Goal: Browse casually

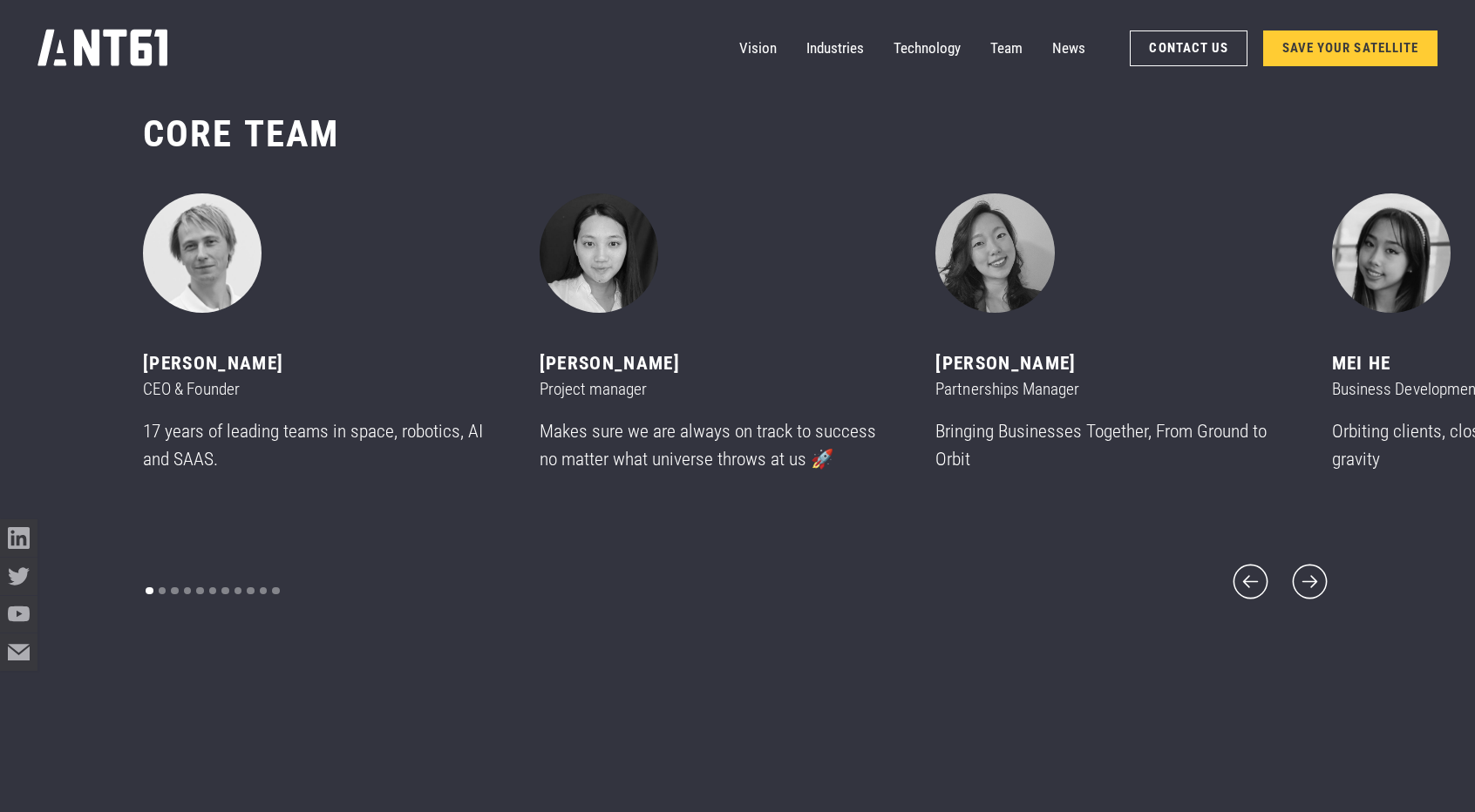
scroll to position [9671, 0]
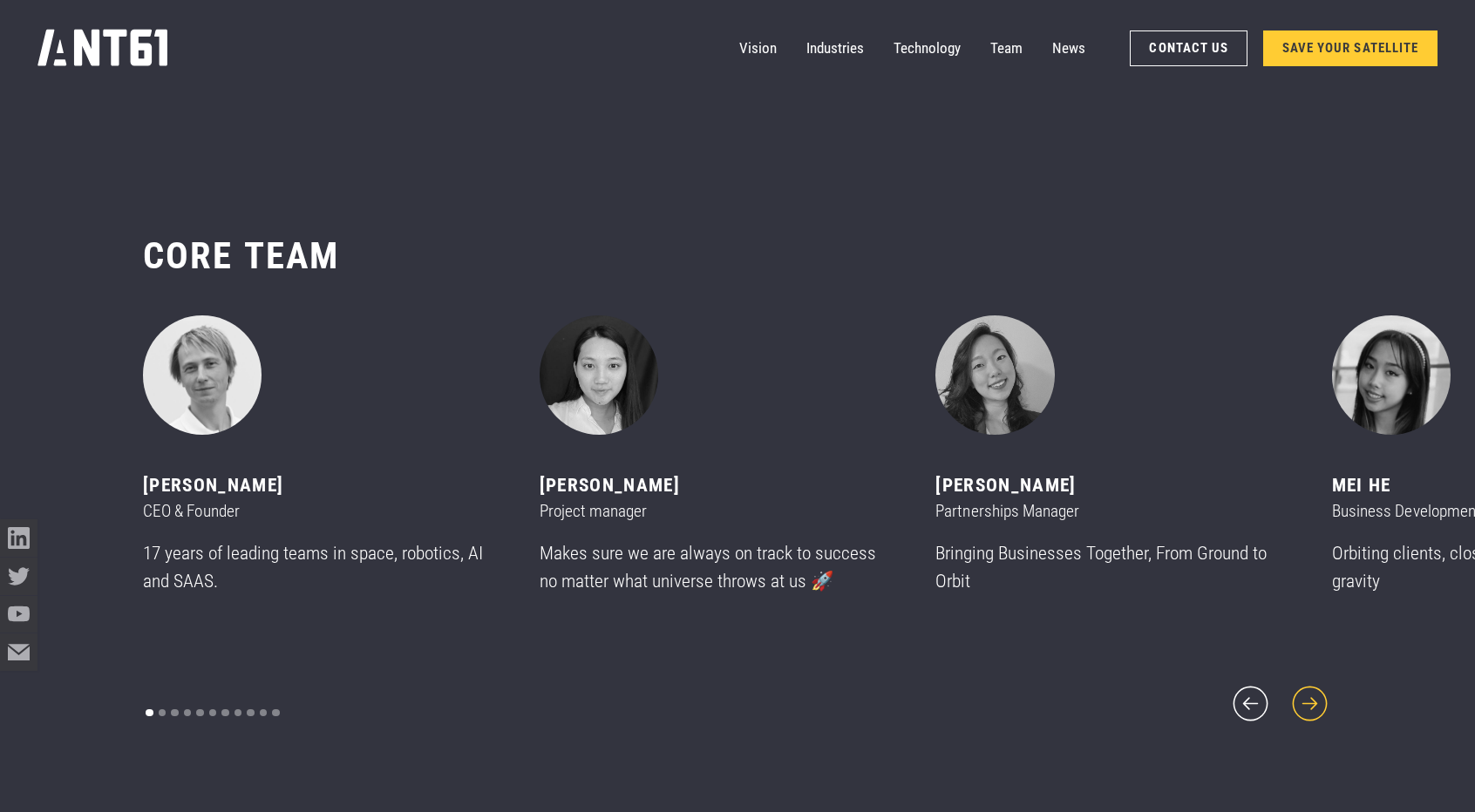
click at [1315, 694] on icon "next slide" at bounding box center [1309, 703] width 35 height 35
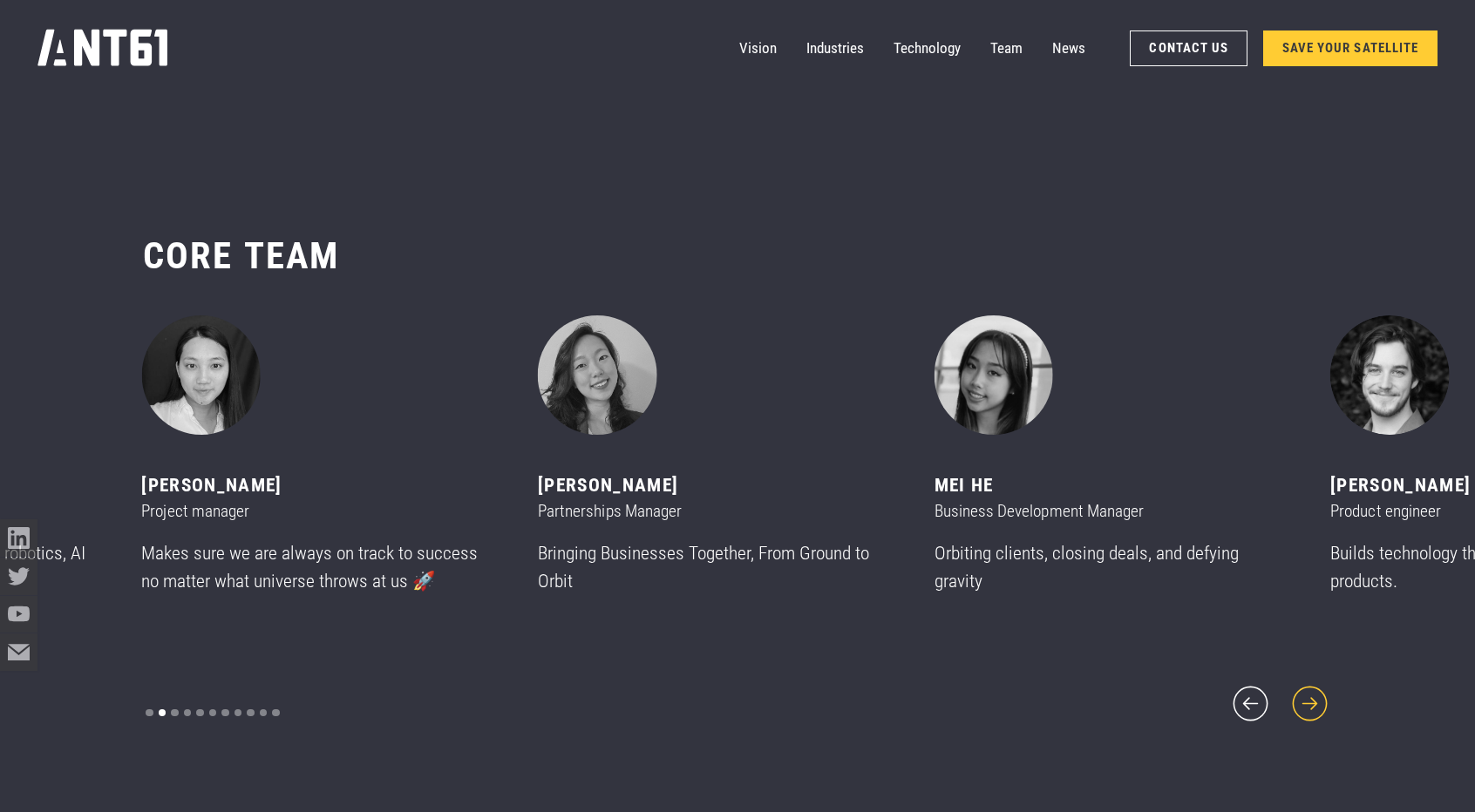
click at [1316, 694] on icon "next slide" at bounding box center [1309, 703] width 35 height 35
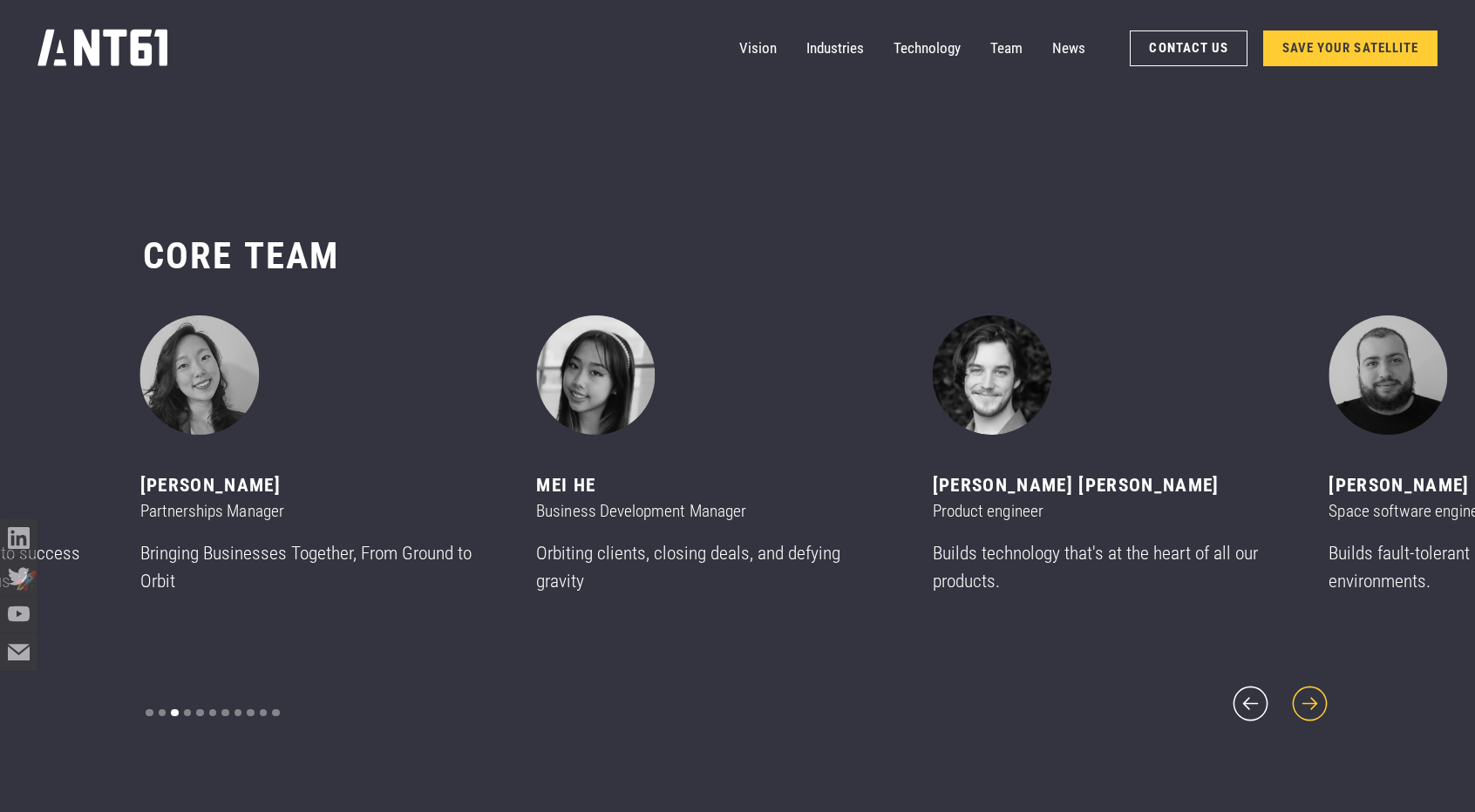
click at [1316, 694] on icon "next slide" at bounding box center [1309, 703] width 35 height 35
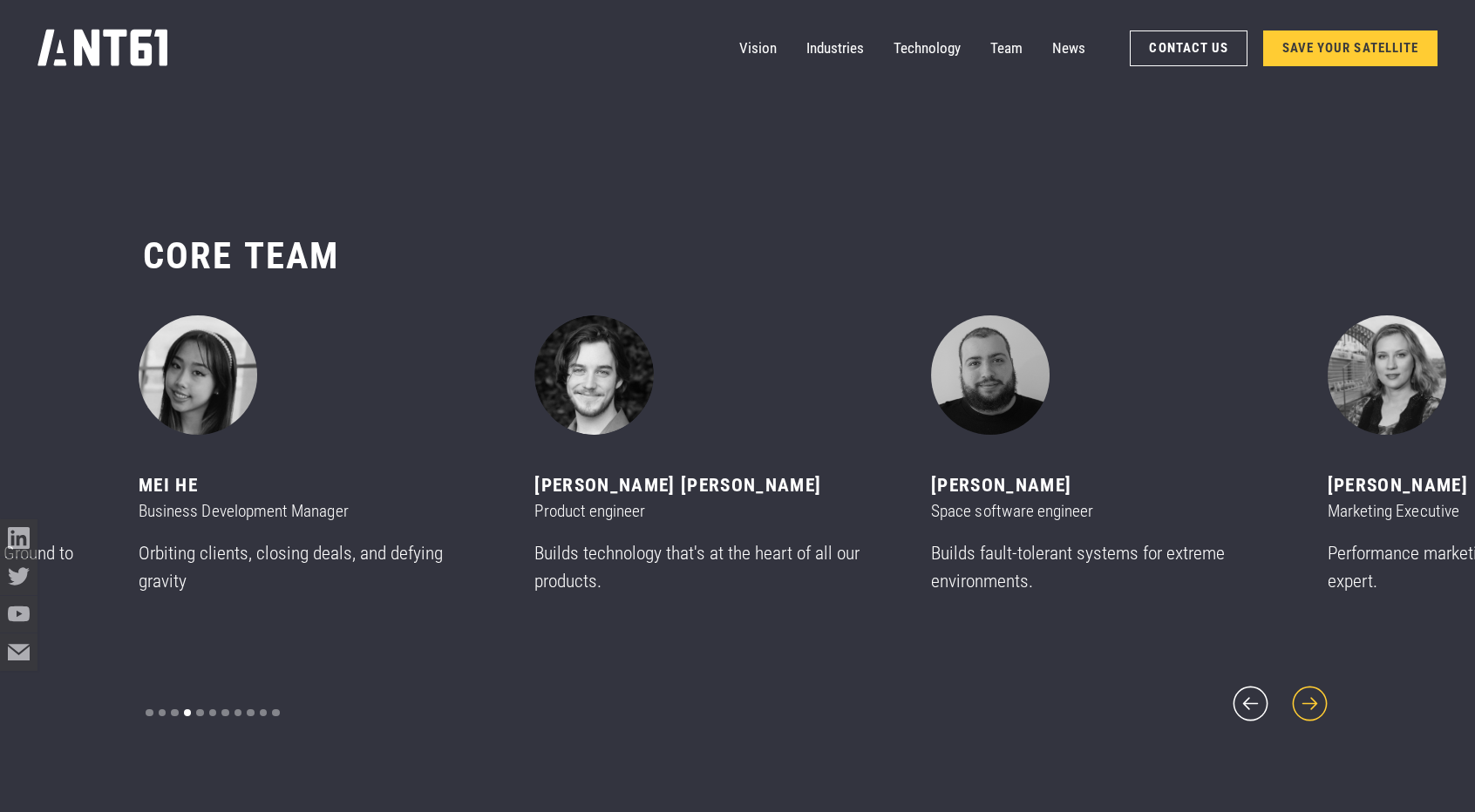
click at [1316, 694] on icon "next slide" at bounding box center [1309, 703] width 35 height 35
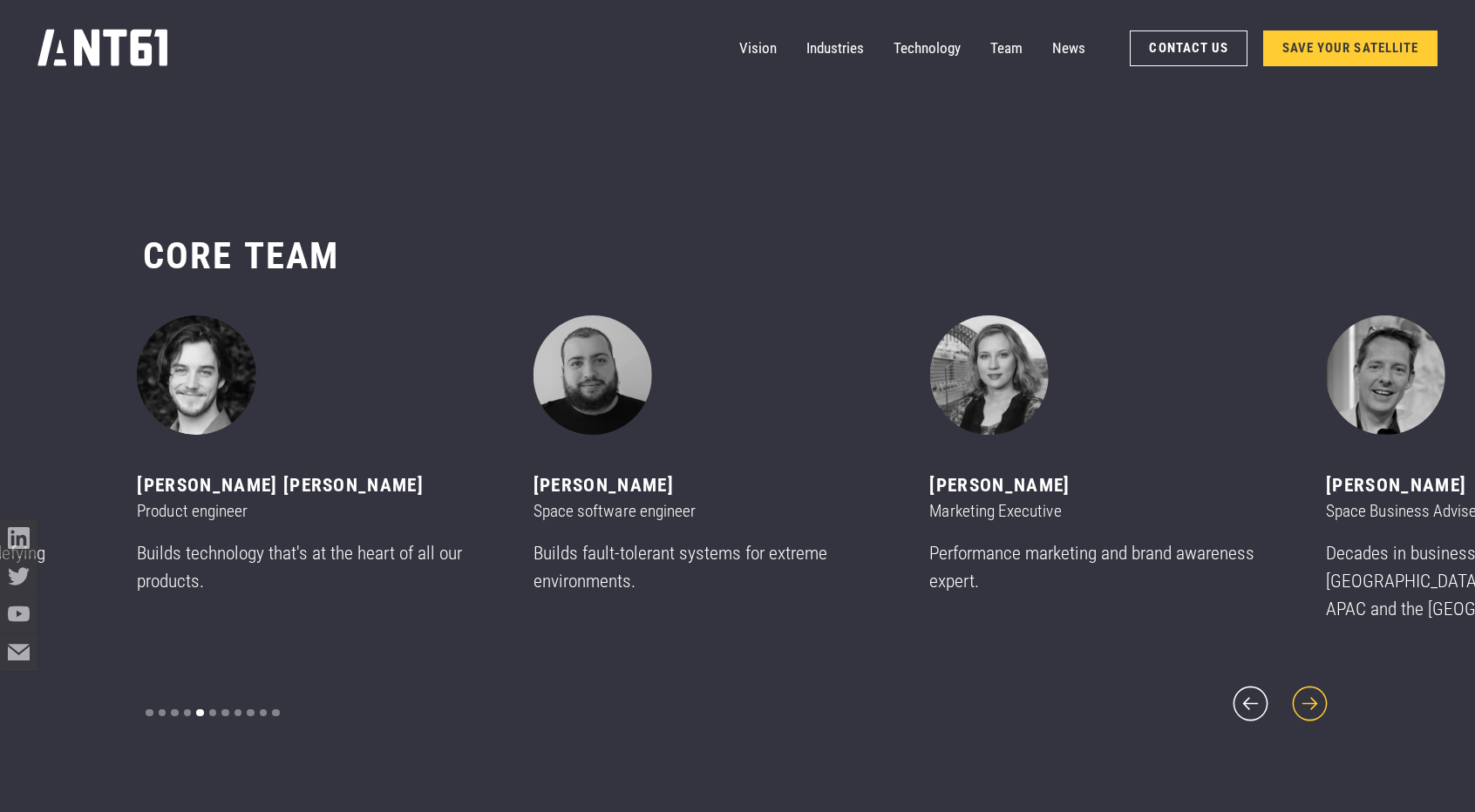
click at [1316, 694] on icon "next slide" at bounding box center [1309, 703] width 35 height 35
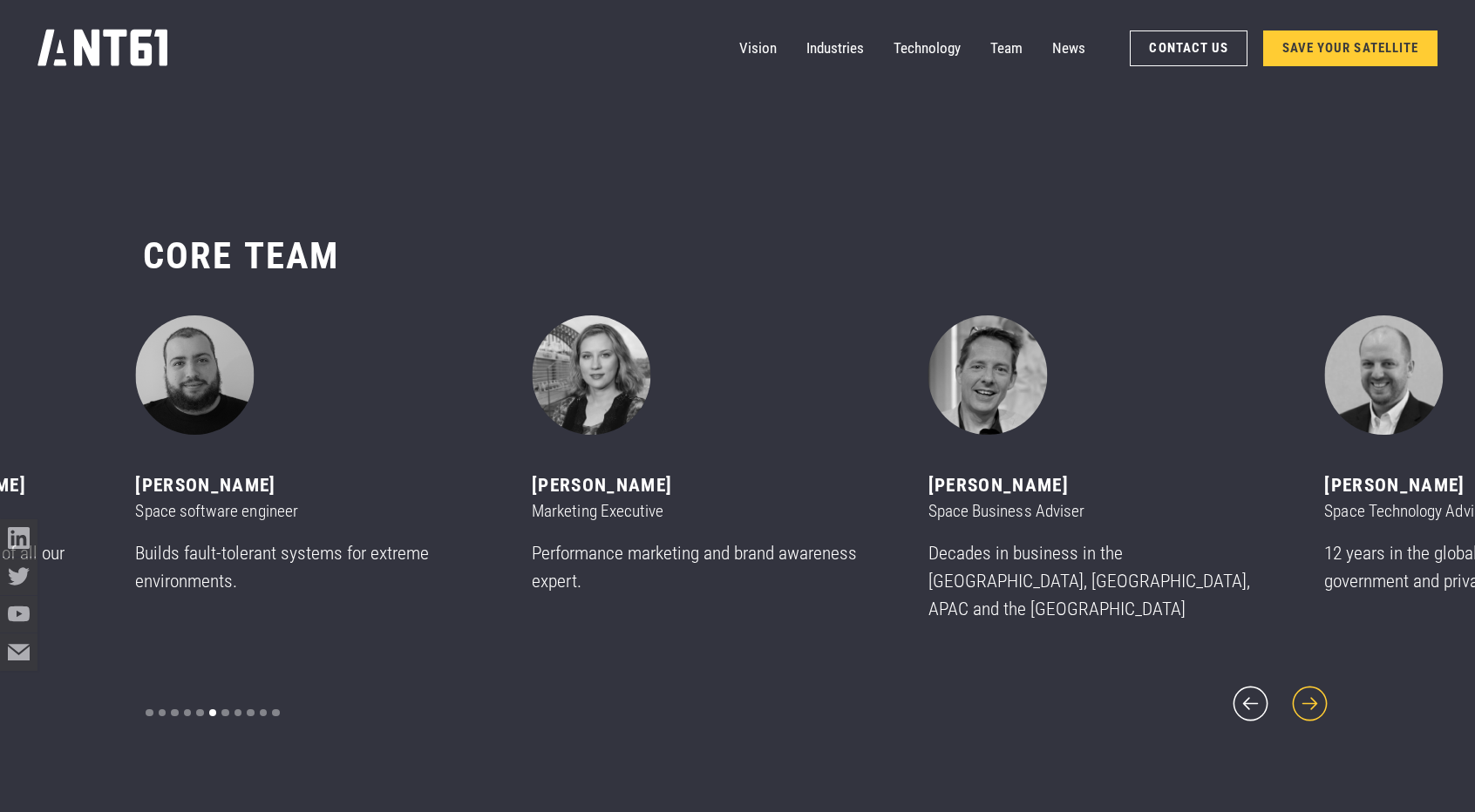
click at [1316, 694] on icon "next slide" at bounding box center [1309, 703] width 35 height 35
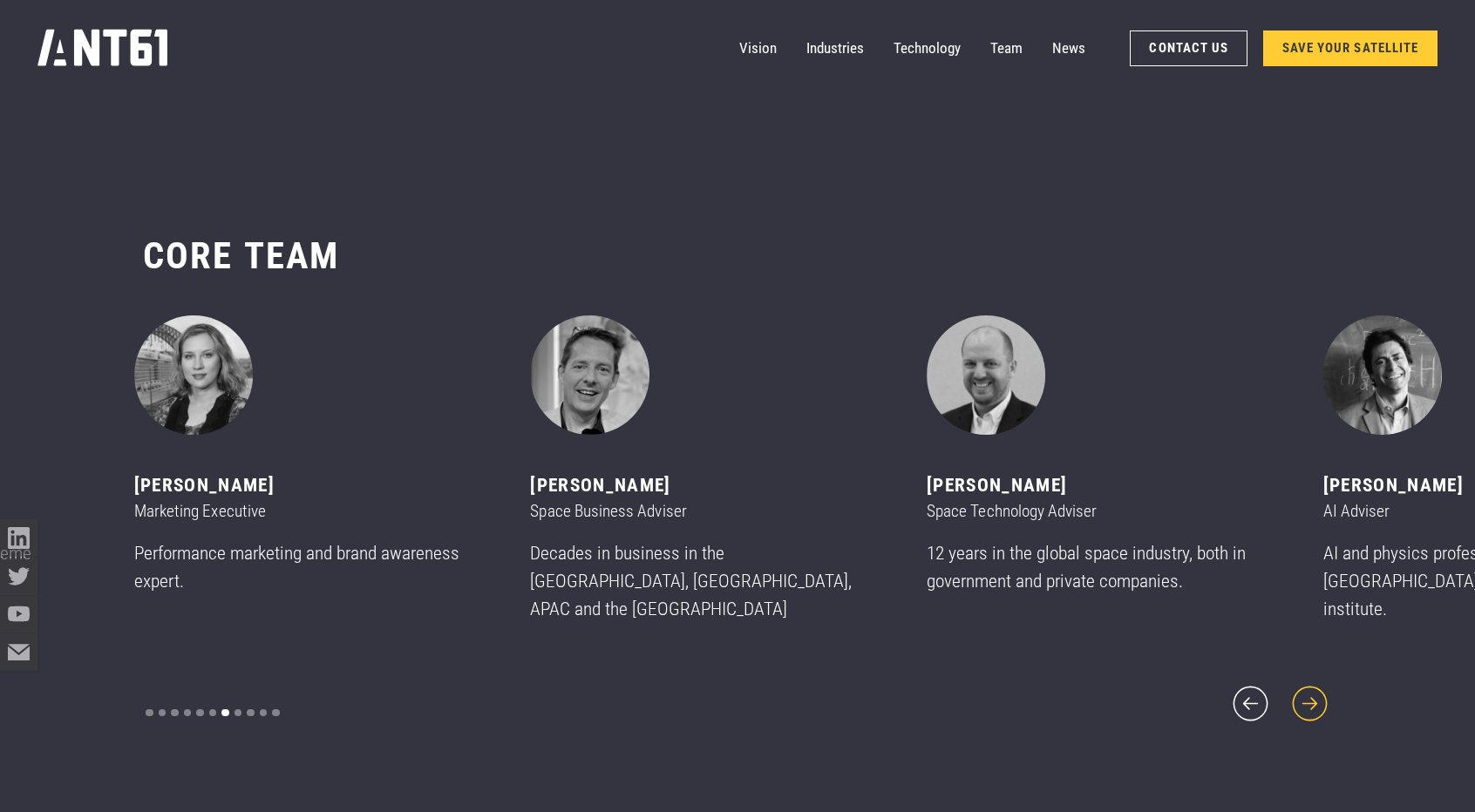
click at [1316, 694] on icon "next slide" at bounding box center [1309, 703] width 35 height 35
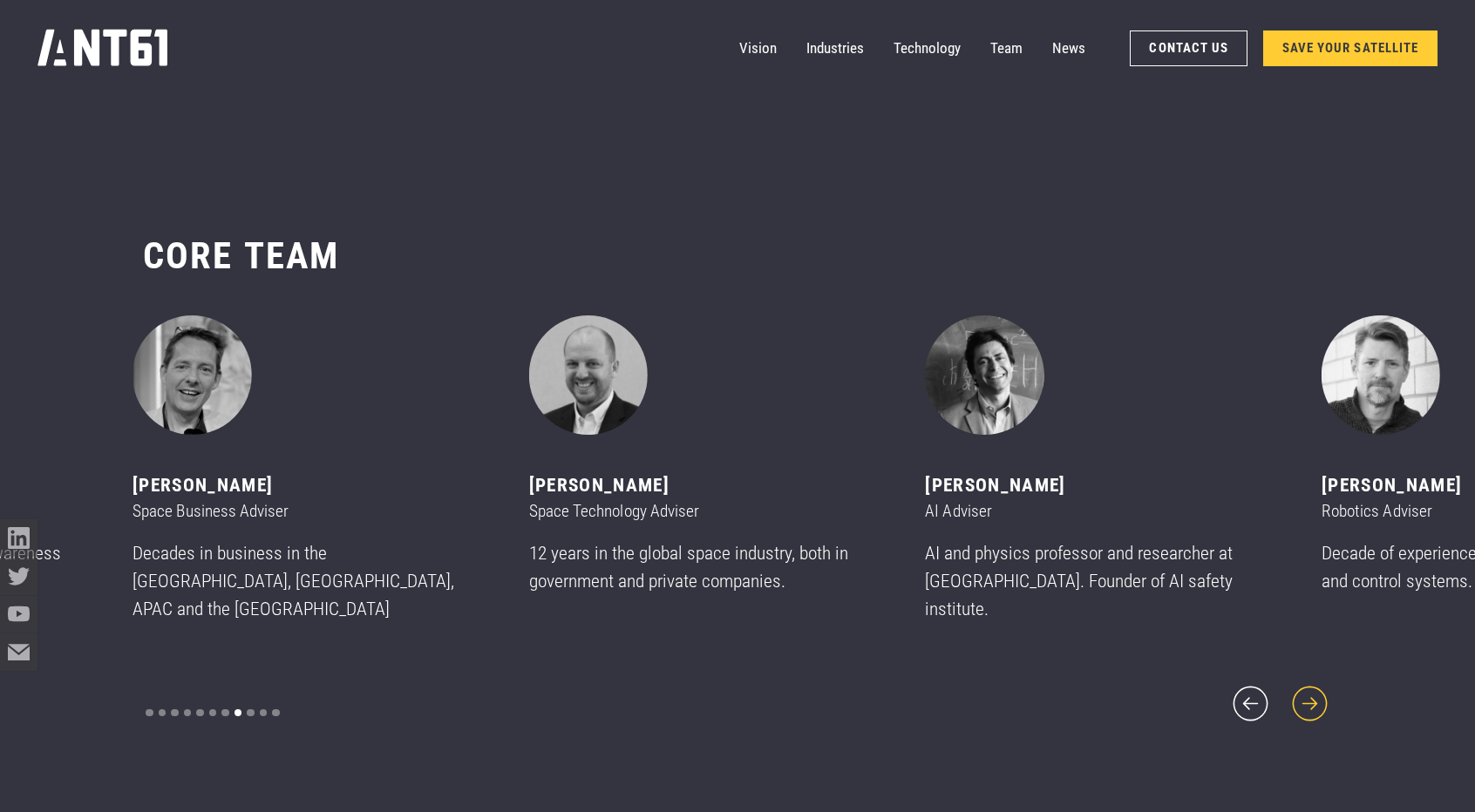
click at [1316, 694] on icon "next slide" at bounding box center [1309, 703] width 35 height 35
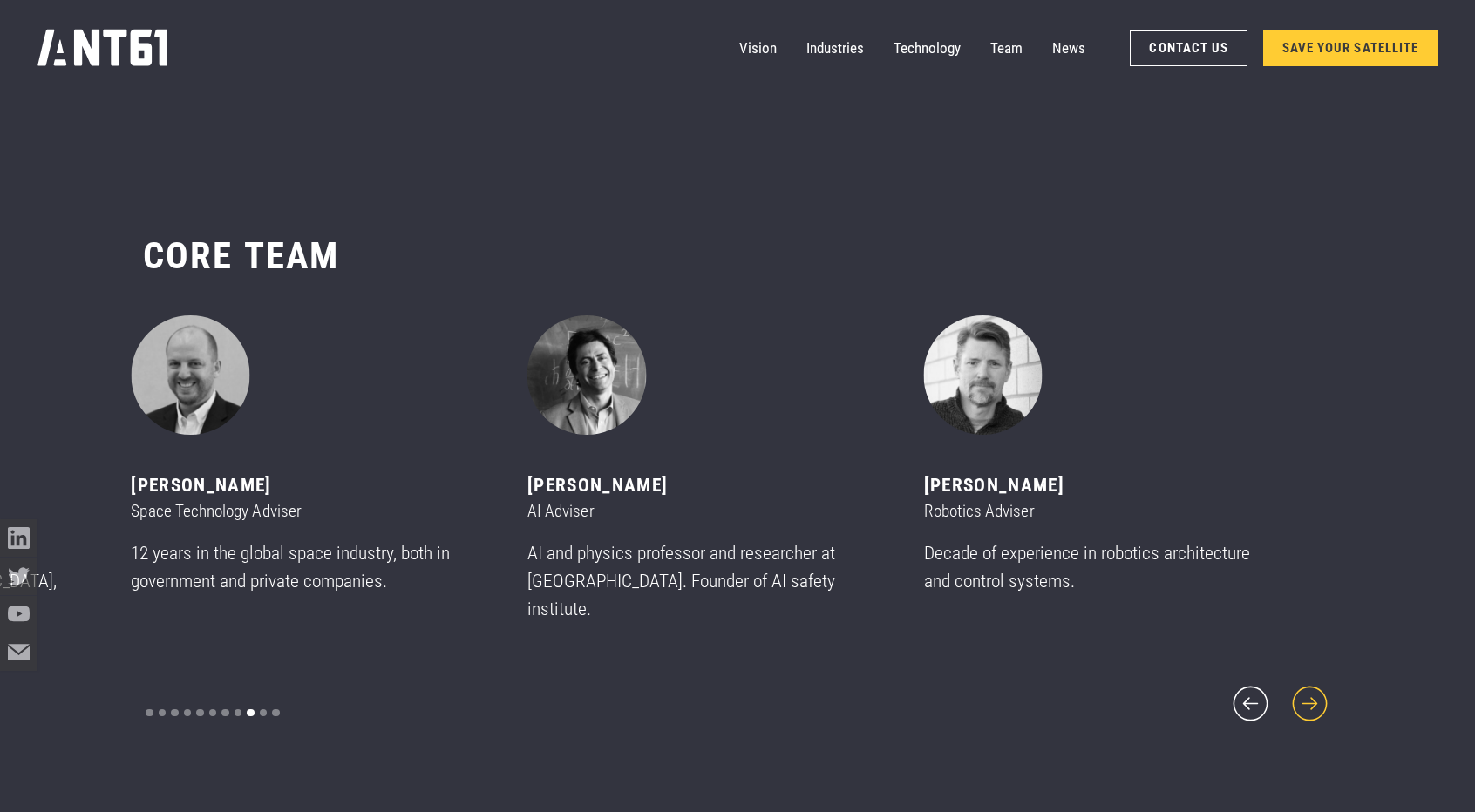
click at [1316, 694] on icon "next slide" at bounding box center [1309, 703] width 35 height 35
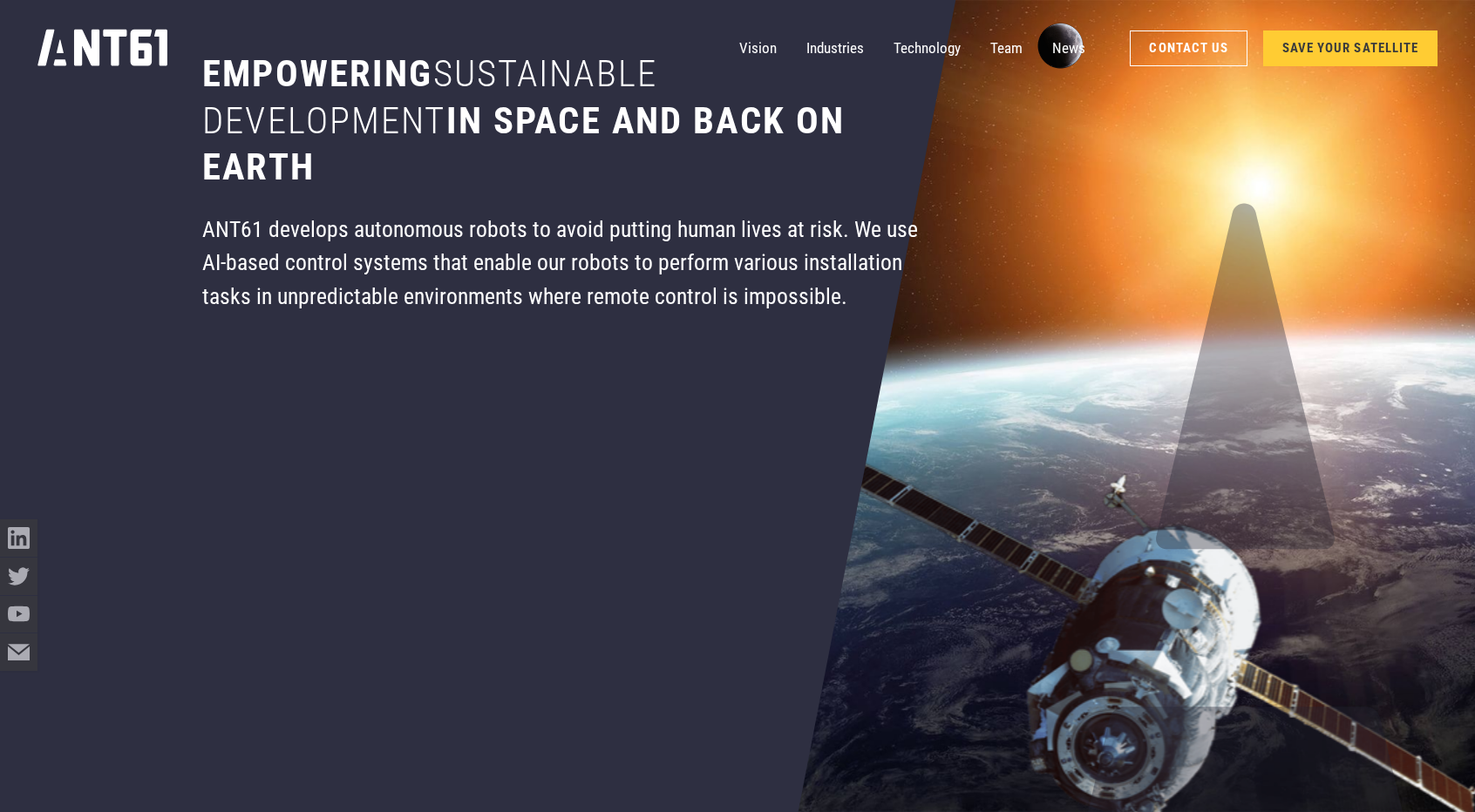
scroll to position [0, 0]
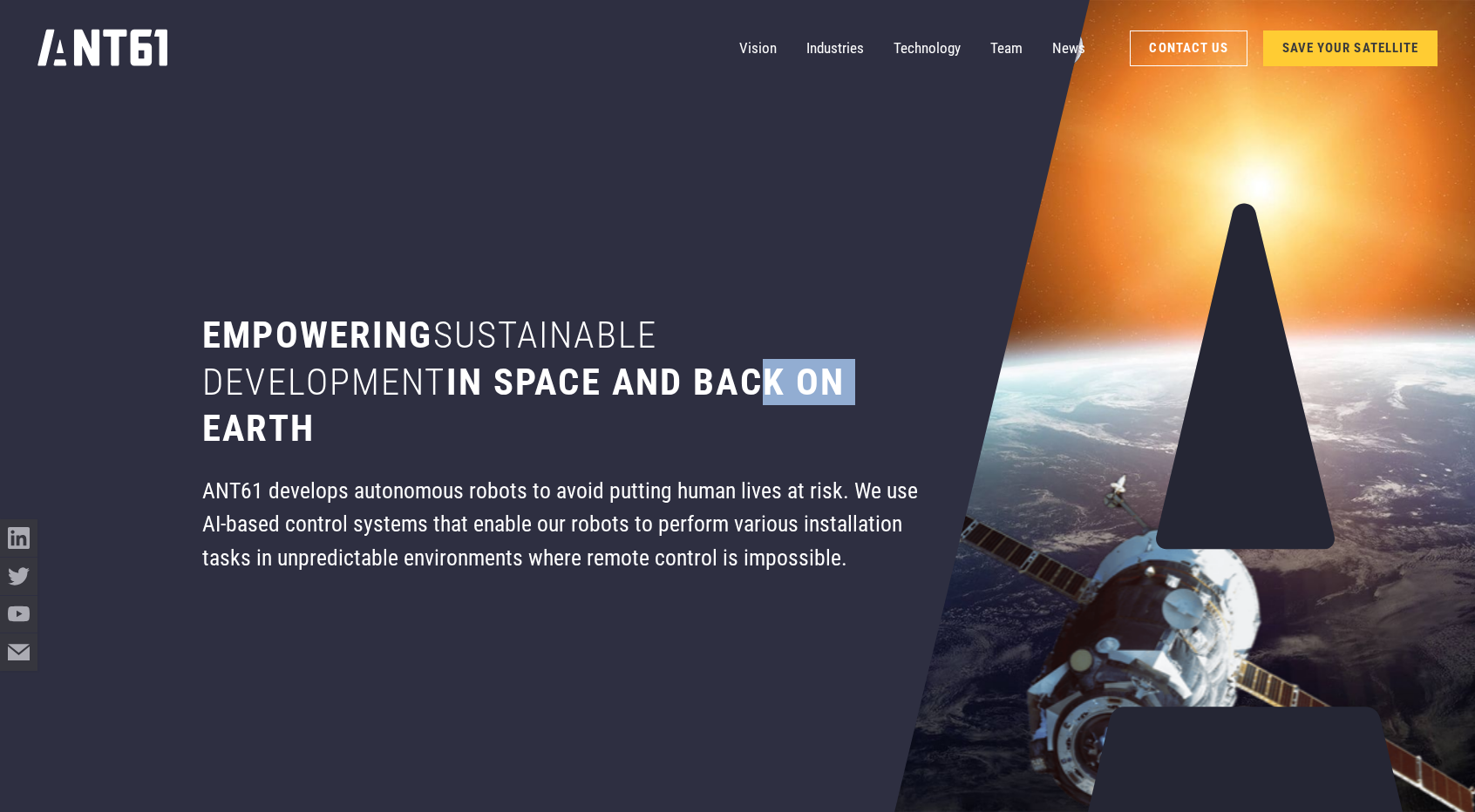
drag, startPoint x: 842, startPoint y: 376, endPoint x: 677, endPoint y: 367, distance: 165.2
click at [735, 366] on h1 "Empowering sustainable development in space and back on earth" at bounding box center [561, 381] width 717 height 140
drag, startPoint x: 335, startPoint y: 430, endPoint x: 184, endPoint y: 336, distance: 177.9
click at [184, 336] on div "Empowering sustainable development in space and back on earth ANT61 develops au…" at bounding box center [561, 406] width 836 height 812
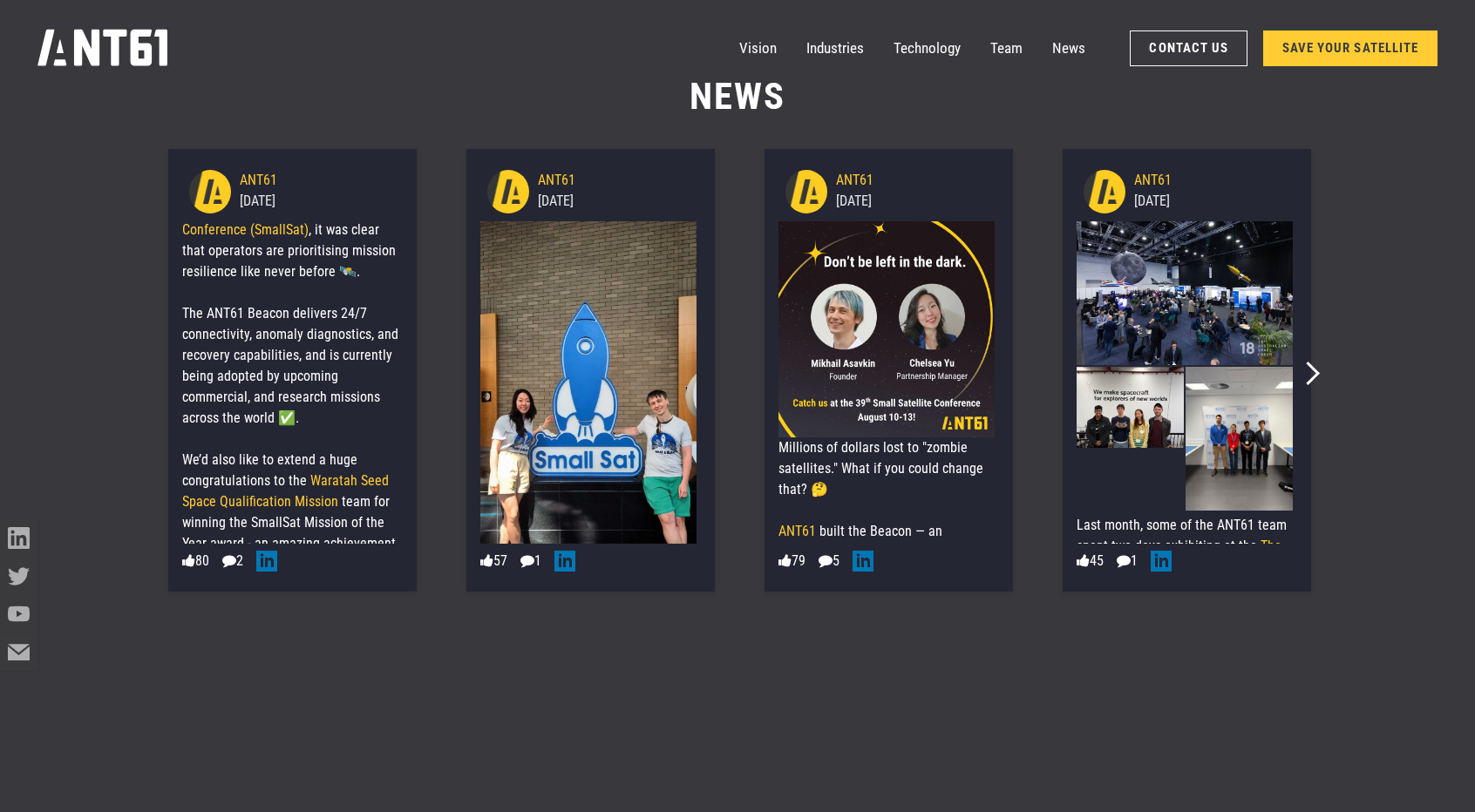
scroll to position [254, 0]
drag, startPoint x: 175, startPoint y: 36, endPoint x: 0, endPoint y: 63, distance: 177.1
click at [0, 63] on div "Vision Industries Industries Technology Team News Contact Us SAVE YOUR SATELLITE" at bounding box center [737, 49] width 1475 height 97
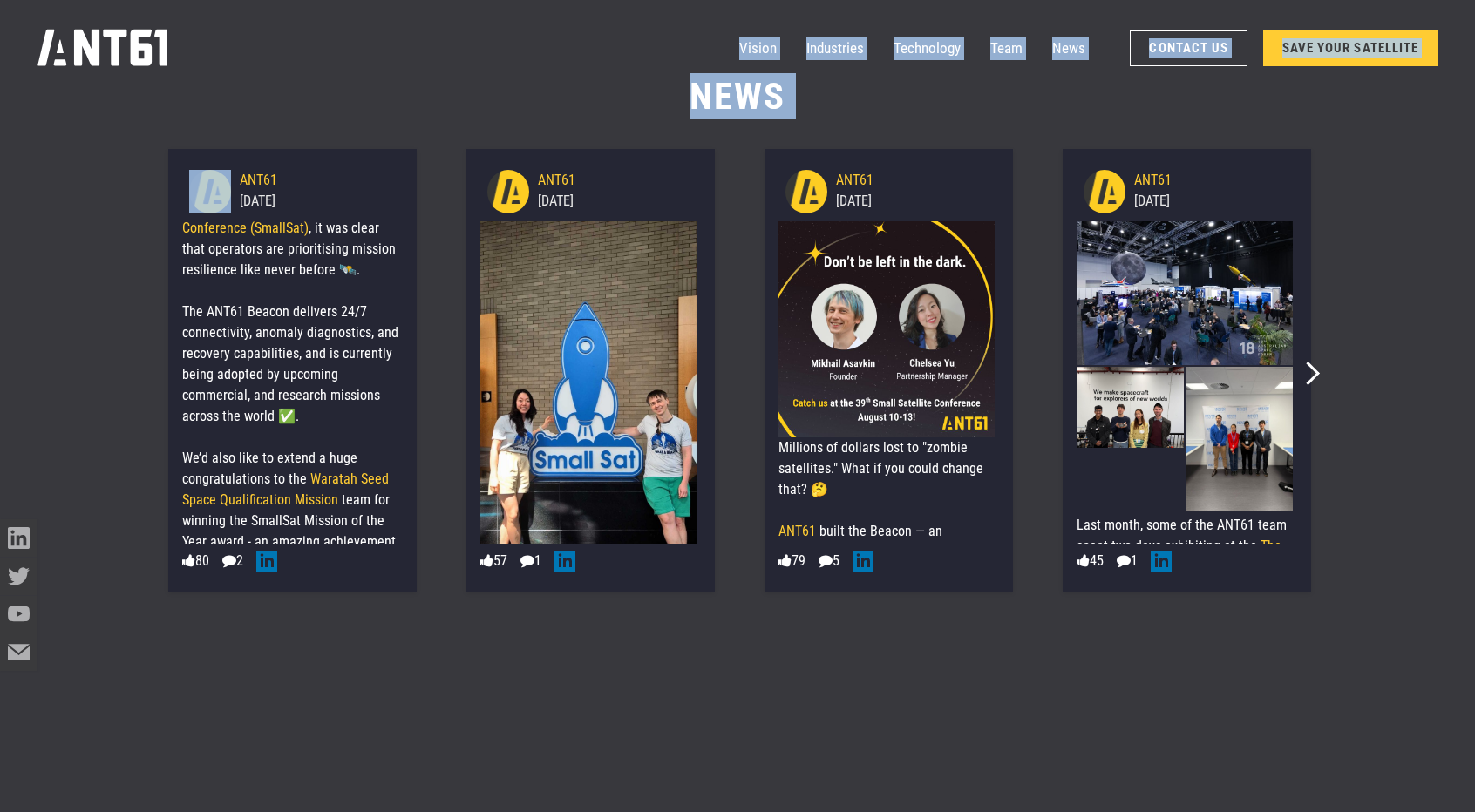
drag, startPoint x: 195, startPoint y: 53, endPoint x: 124, endPoint y: 149, distance: 119.4
click at [131, 153] on section "News 236e811c9ce51d764a1689595b477b1c25e19a8275a511fd953287da237170fe 37.85 Unt…" at bounding box center [737, 420] width 1475 height 812
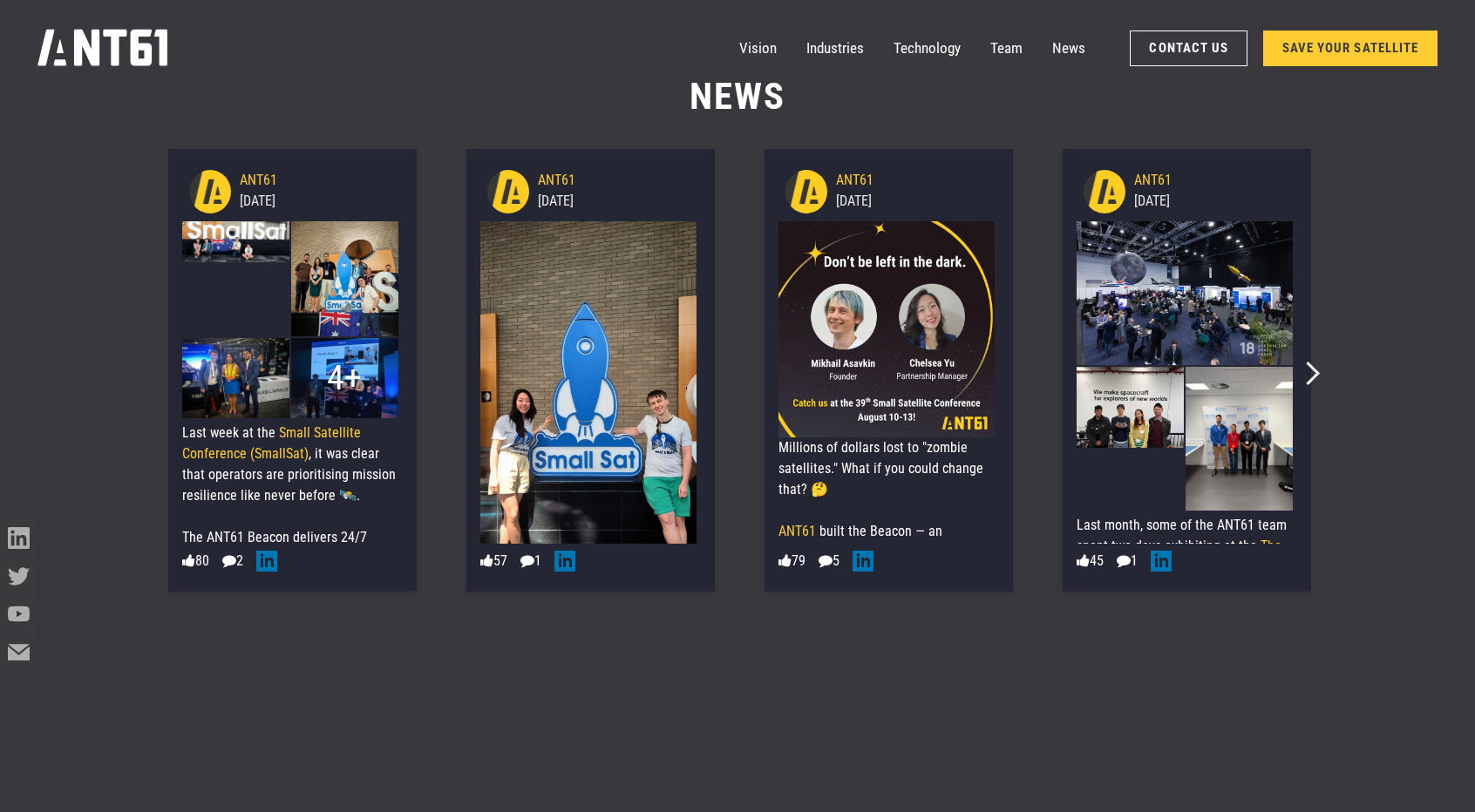
scroll to position [0, 0]
